Goal: Transaction & Acquisition: Purchase product/service

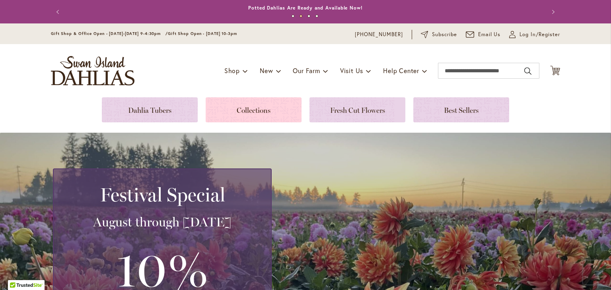
click at [254, 113] on link at bounding box center [254, 109] width 96 height 25
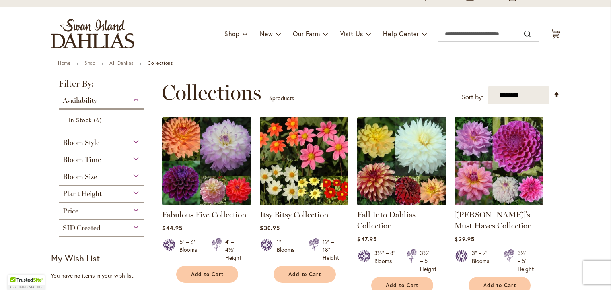
scroll to position [80, 0]
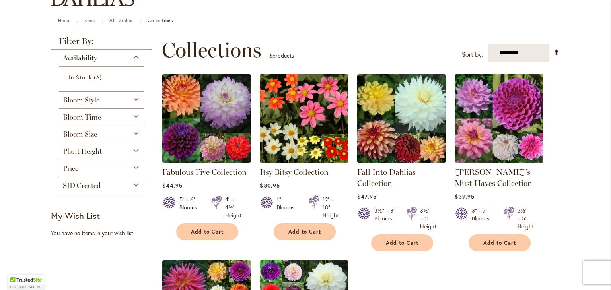
click at [307, 132] on img at bounding box center [304, 118] width 93 height 93
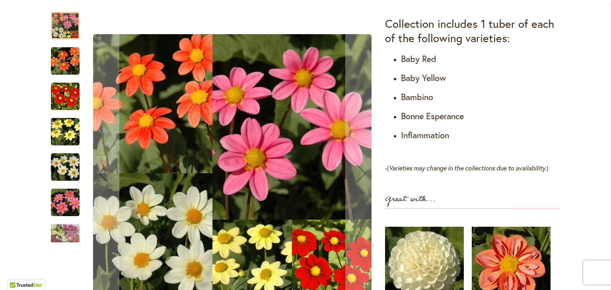
scroll to position [318, 0]
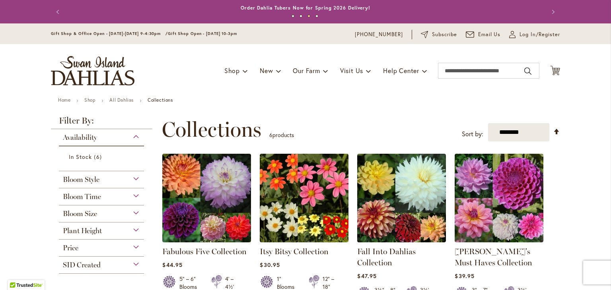
click at [134, 228] on div "Plant Height" at bounding box center [101, 229] width 85 height 13
click at [113, 99] on link "All Dahlias" at bounding box center [121, 100] width 24 height 6
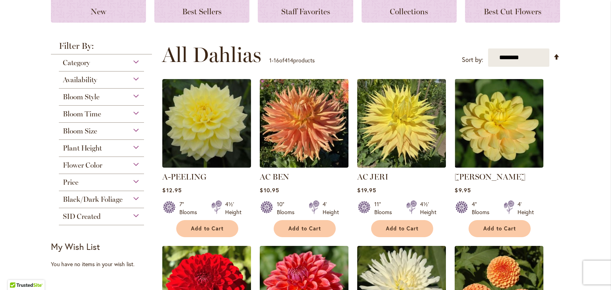
click at [135, 150] on div "Plant Height" at bounding box center [101, 146] width 85 height 13
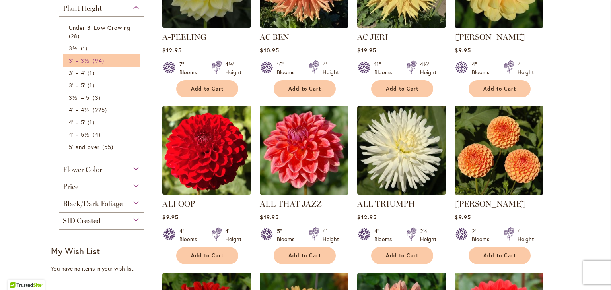
click at [95, 61] on span "94 items" at bounding box center [99, 60] width 13 height 8
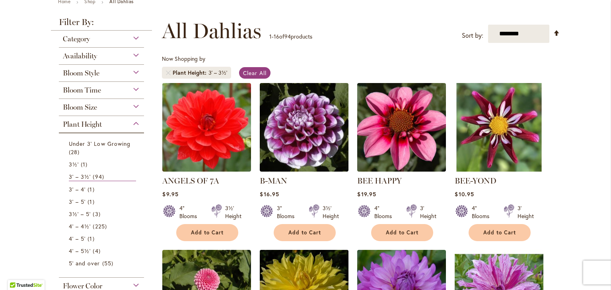
scroll to position [80, 0]
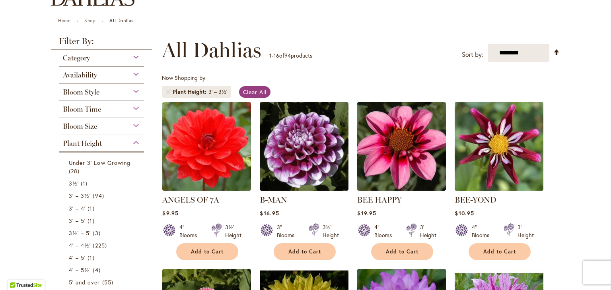
click at [508, 179] on img at bounding box center [499, 146] width 93 height 93
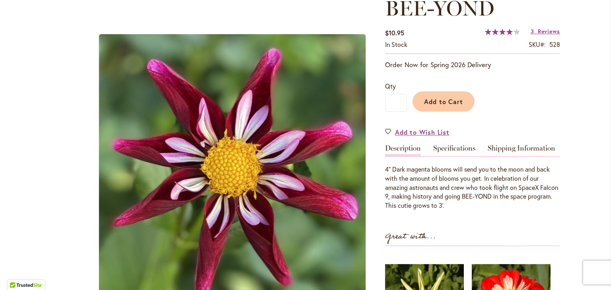
scroll to position [119, 0]
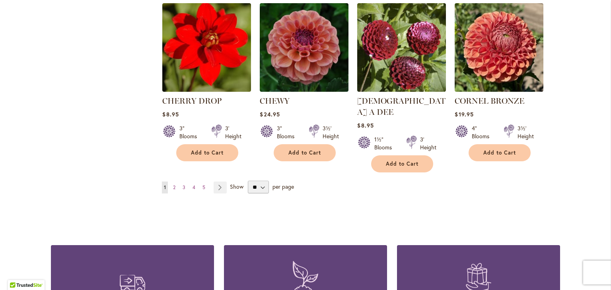
scroll to position [716, 0]
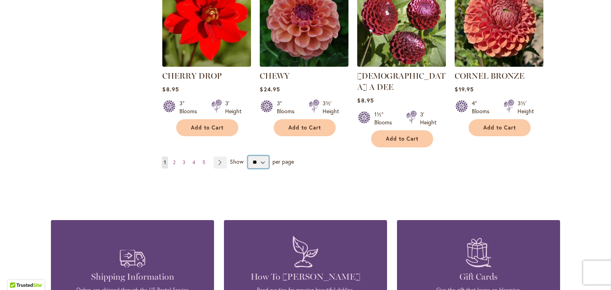
click at [261, 156] on select "** ** ** **" at bounding box center [258, 162] width 21 height 13
select select "**"
click at [248, 156] on select "** ** ** **" at bounding box center [258, 162] width 21 height 13
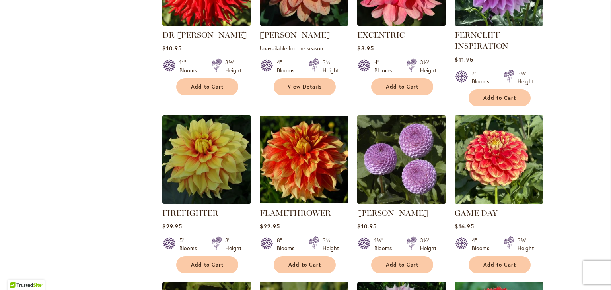
scroll to position [1114, 0]
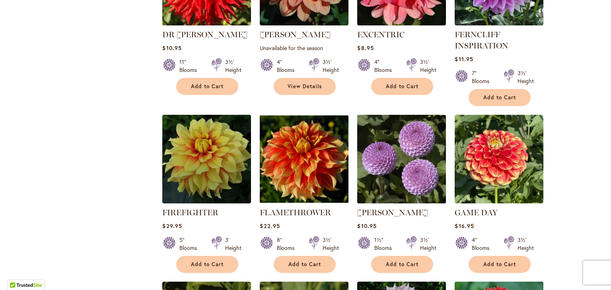
click at [406, 147] on img at bounding box center [401, 159] width 93 height 93
